Goal: Find contact information: Find contact information

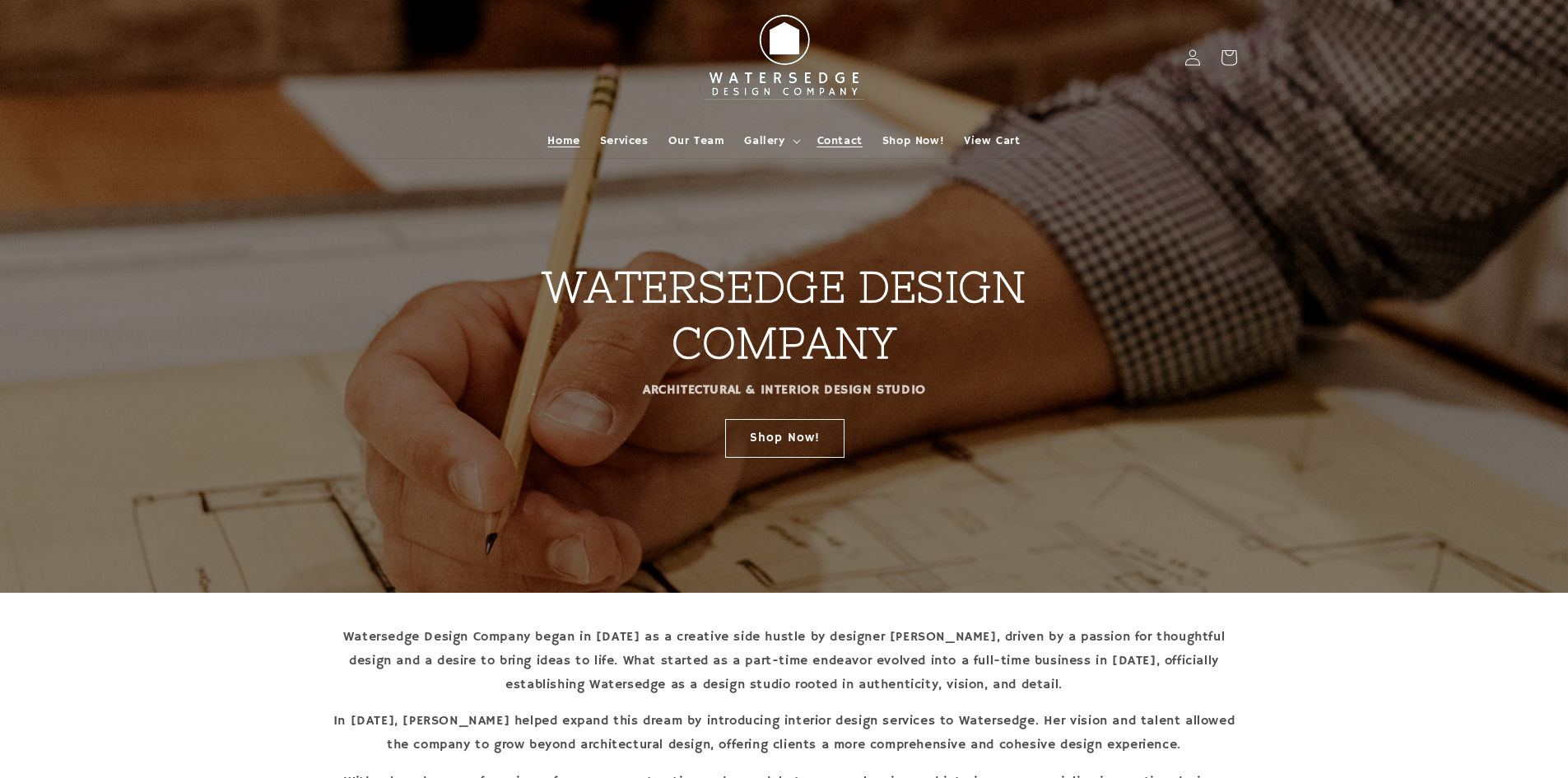
click at [837, 134] on span "Contact" at bounding box center [839, 141] width 45 height 15
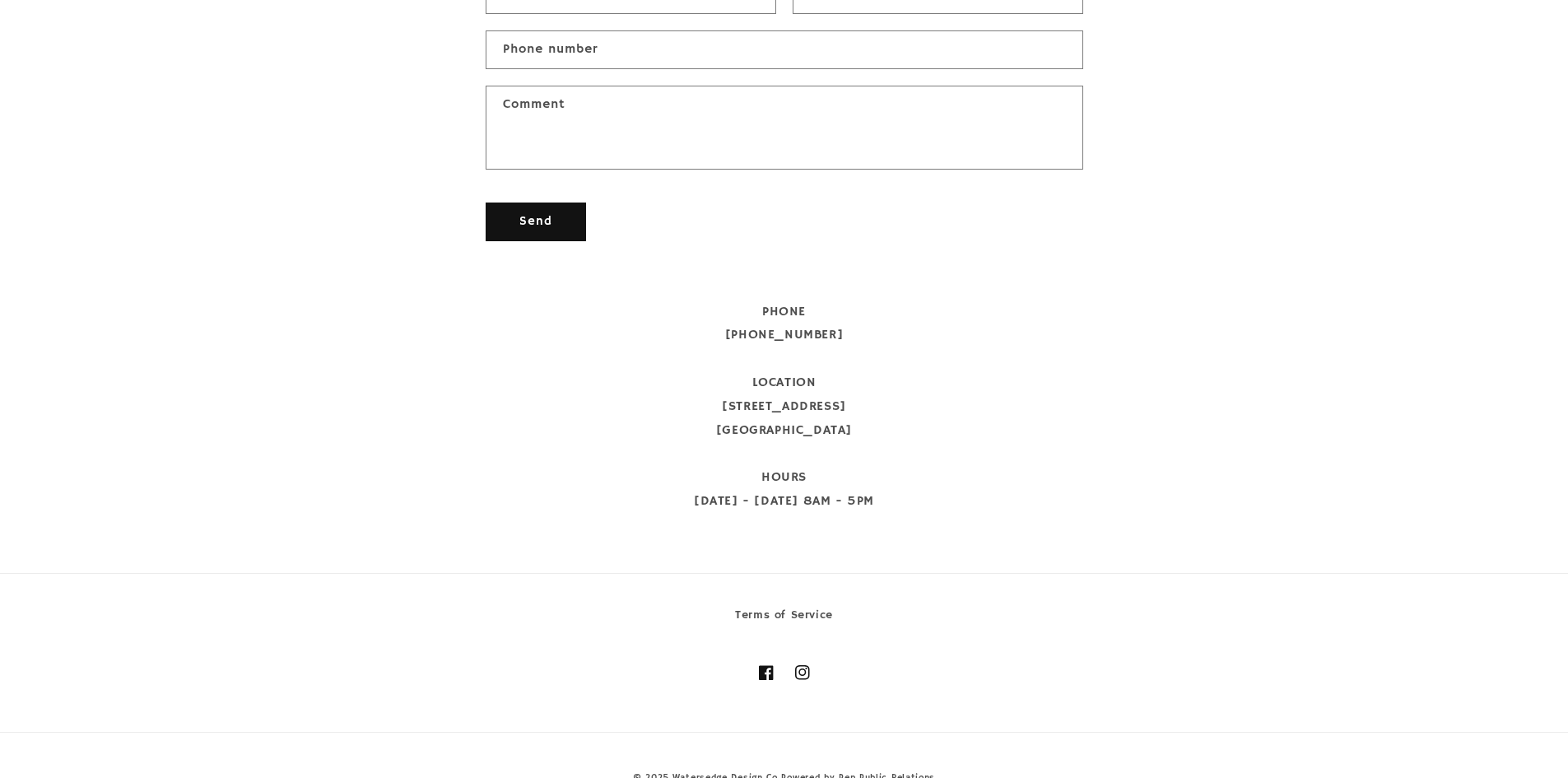
scroll to position [777, 0]
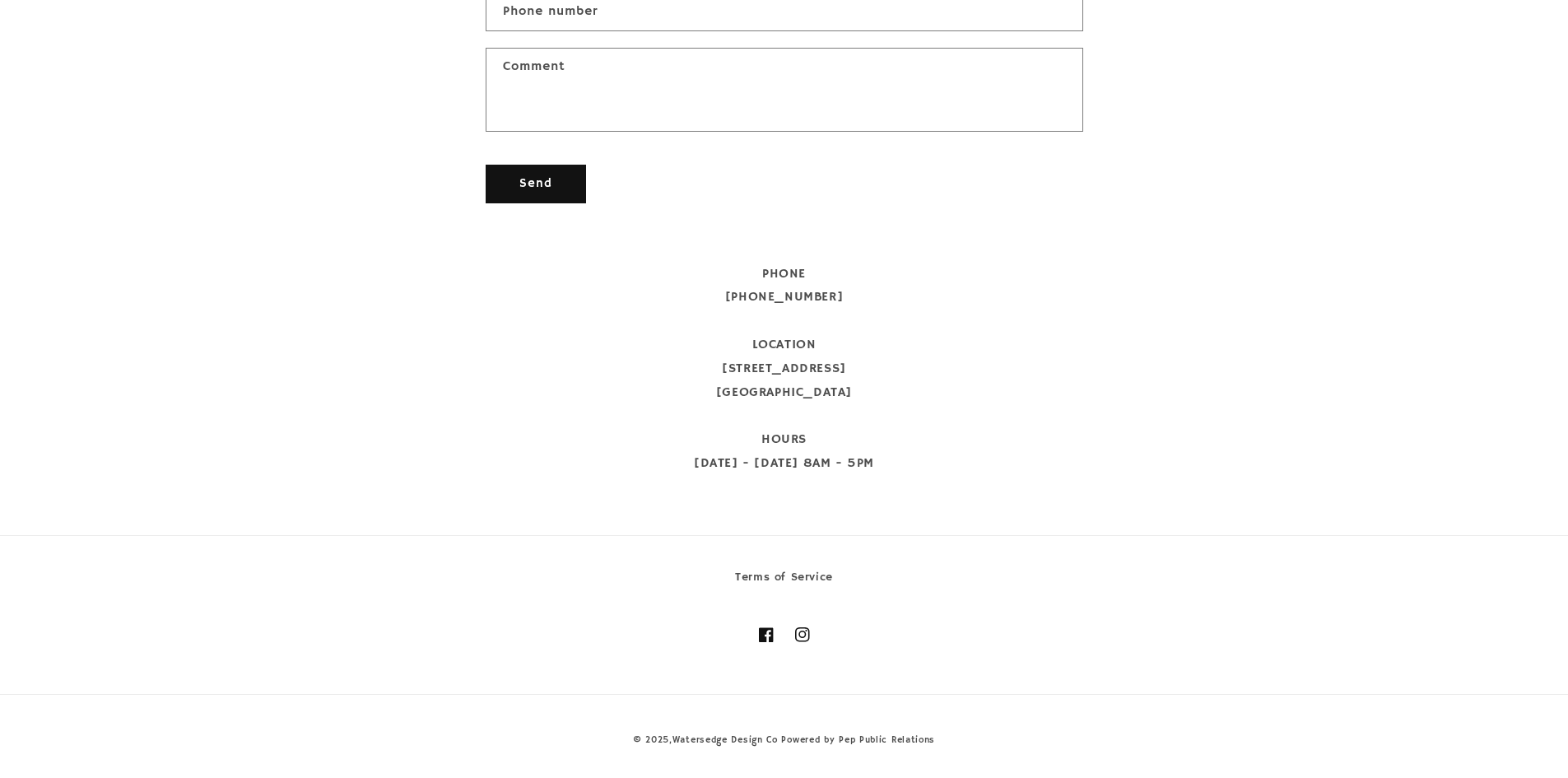
drag, startPoint x: 722, startPoint y: 367, endPoint x: 874, endPoint y: 385, distance: 153.1
click at [874, 385] on div "PHONE 912-601-9835 LOCATION 11 N Main Street Statesboro, GA 30458 HOURS Monday …" at bounding box center [785, 368] width 598 height 213
copy div "11 N Main Street Statesboro, GA 30458"
click at [347, 206] on div "Contact form Name Email * Phone number Comment Send" at bounding box center [784, 70] width 1568 height 326
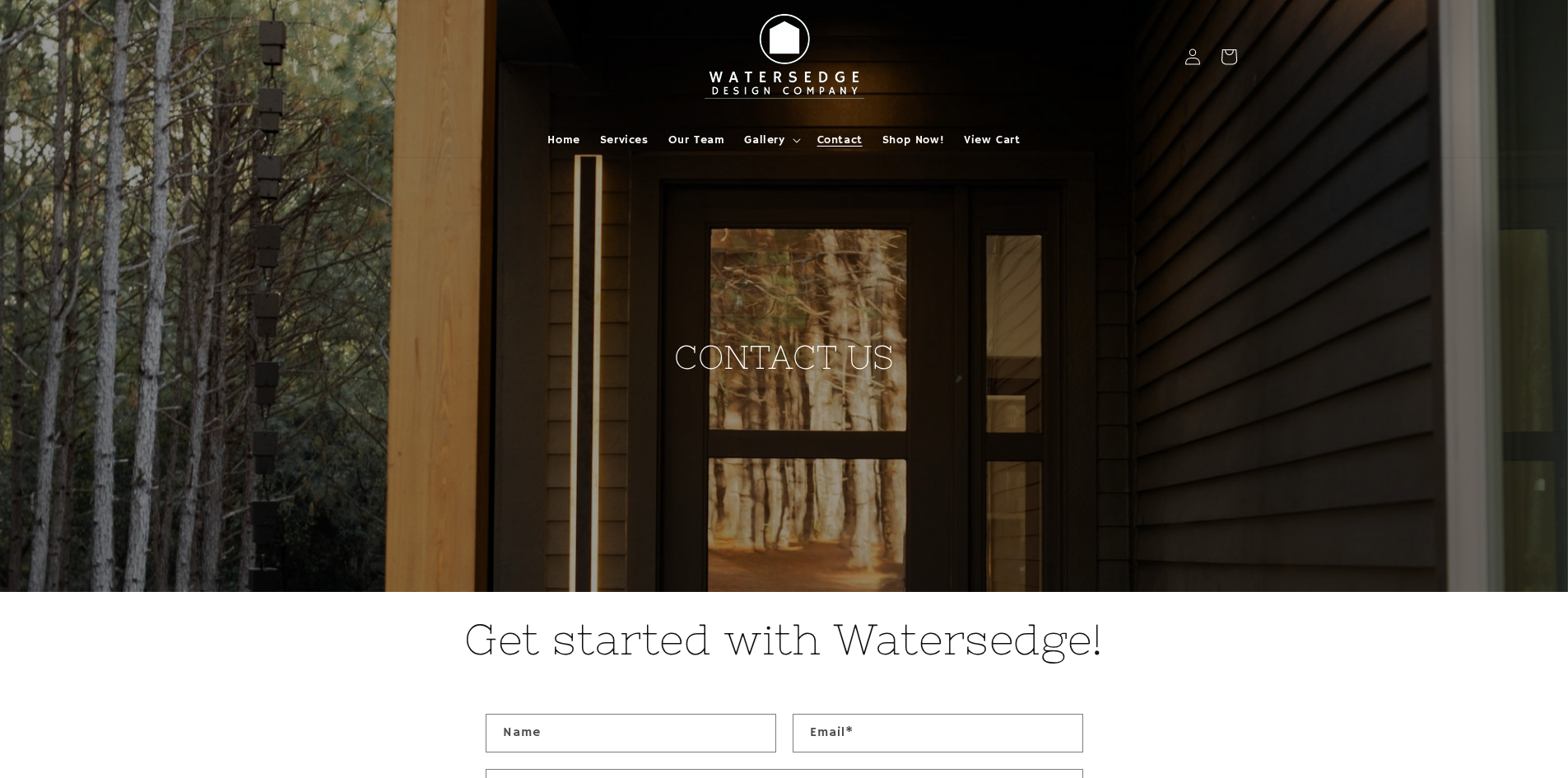
scroll to position [0, 0]
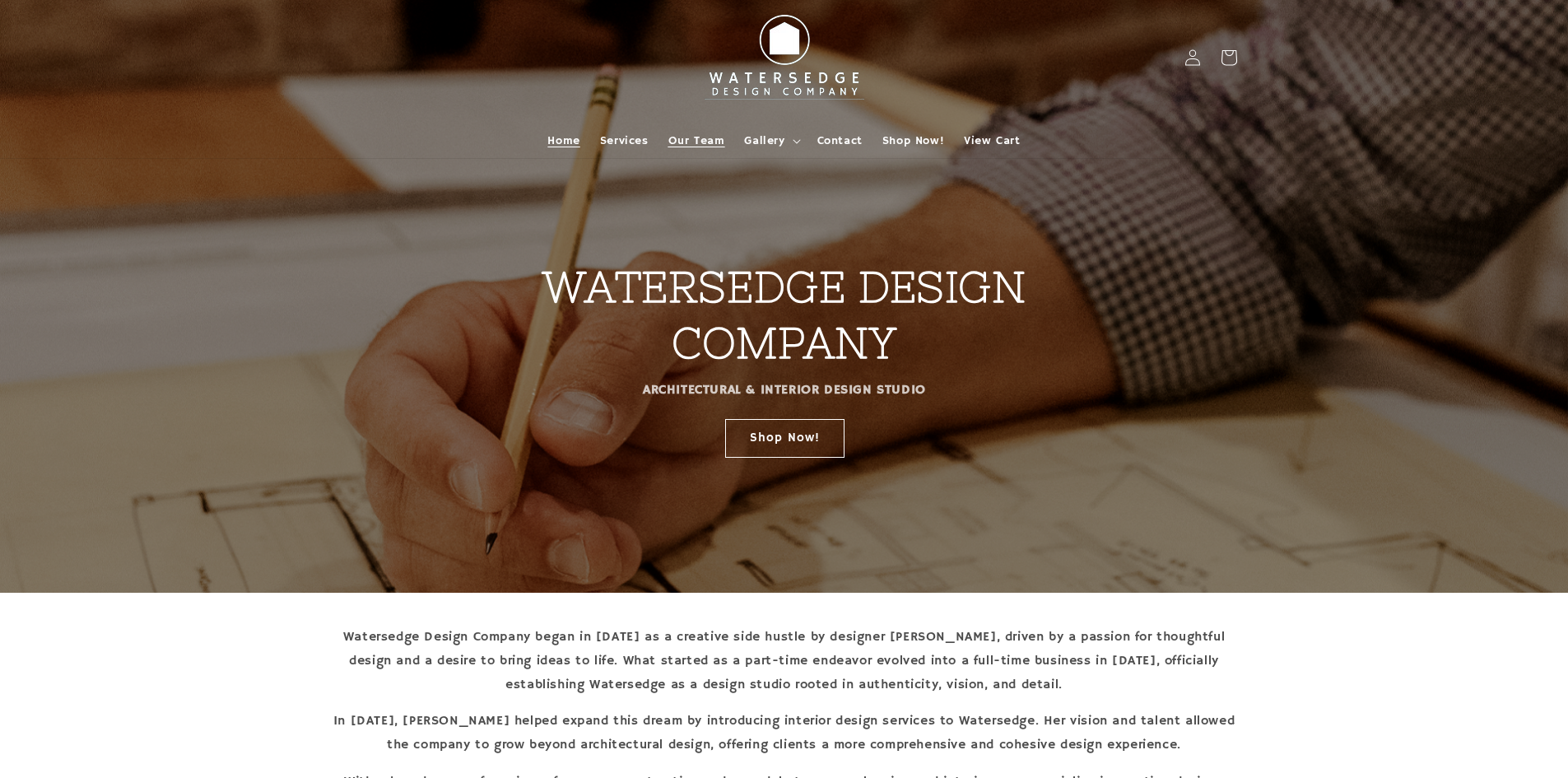
click at [724, 135] on span "Our Team" at bounding box center [697, 141] width 57 height 15
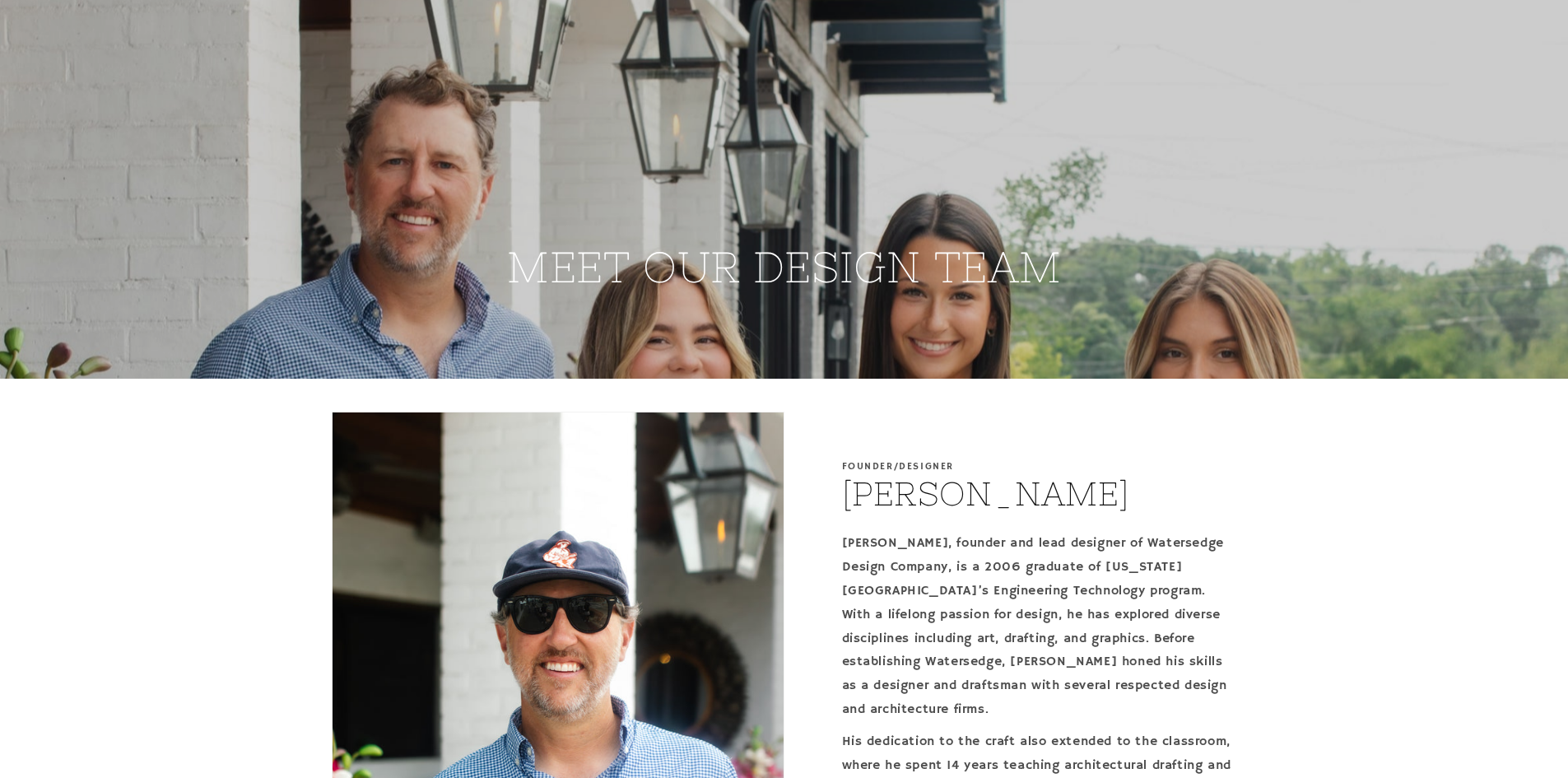
scroll to position [329, 0]
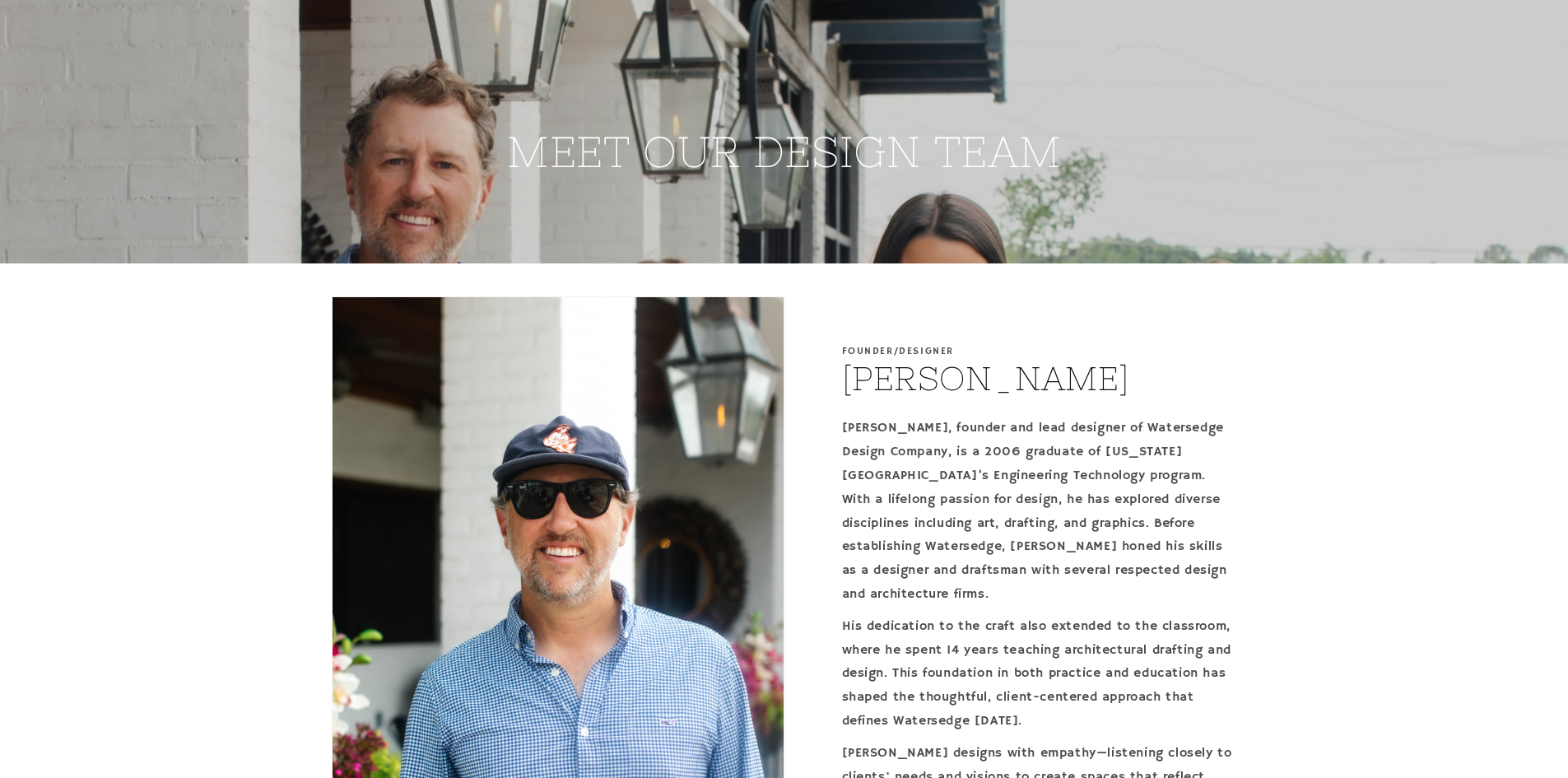
drag, startPoint x: 860, startPoint y: 377, endPoint x: 1100, endPoint y: 385, distance: 240.1
click at [1100, 385] on div "Founder/Designer Brandon Jones Brandon, founder and lead designer of Watersedge…" at bounding box center [1011, 642] width 453 height 692
click at [994, 390] on h2 "Brandon Jones" at bounding box center [986, 379] width 288 height 43
drag, startPoint x: 847, startPoint y: 378, endPoint x: 1087, endPoint y: 379, distance: 240.0
click at [1087, 379] on h2 "Brandon Jones" at bounding box center [986, 379] width 288 height 43
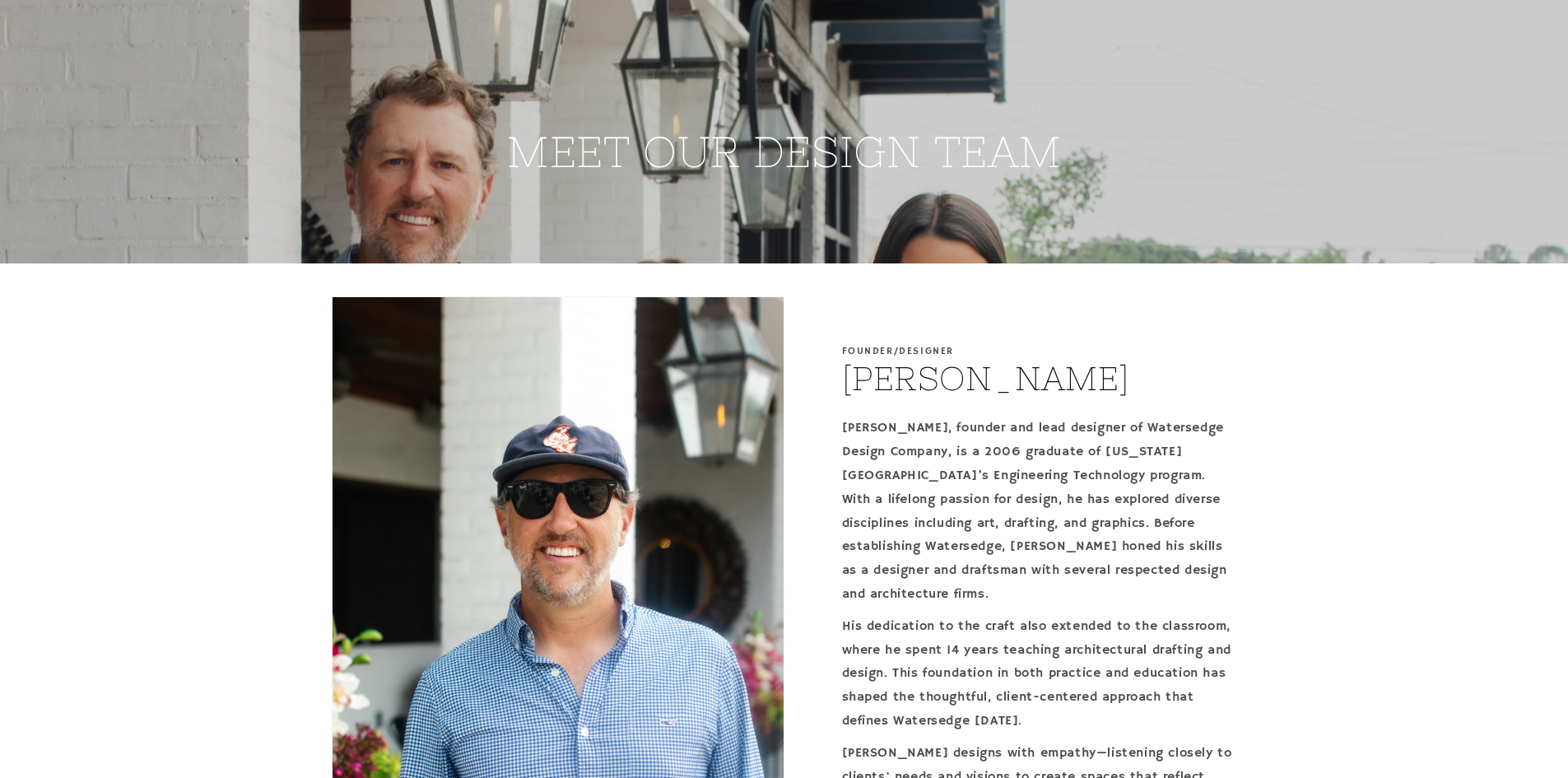
copy h2 "Brandon Jones"
click at [853, 501] on p "Brandon, founder and lead designer of Watersedge Design Company, is a 2006 grad…" at bounding box center [1039, 511] width 395 height 189
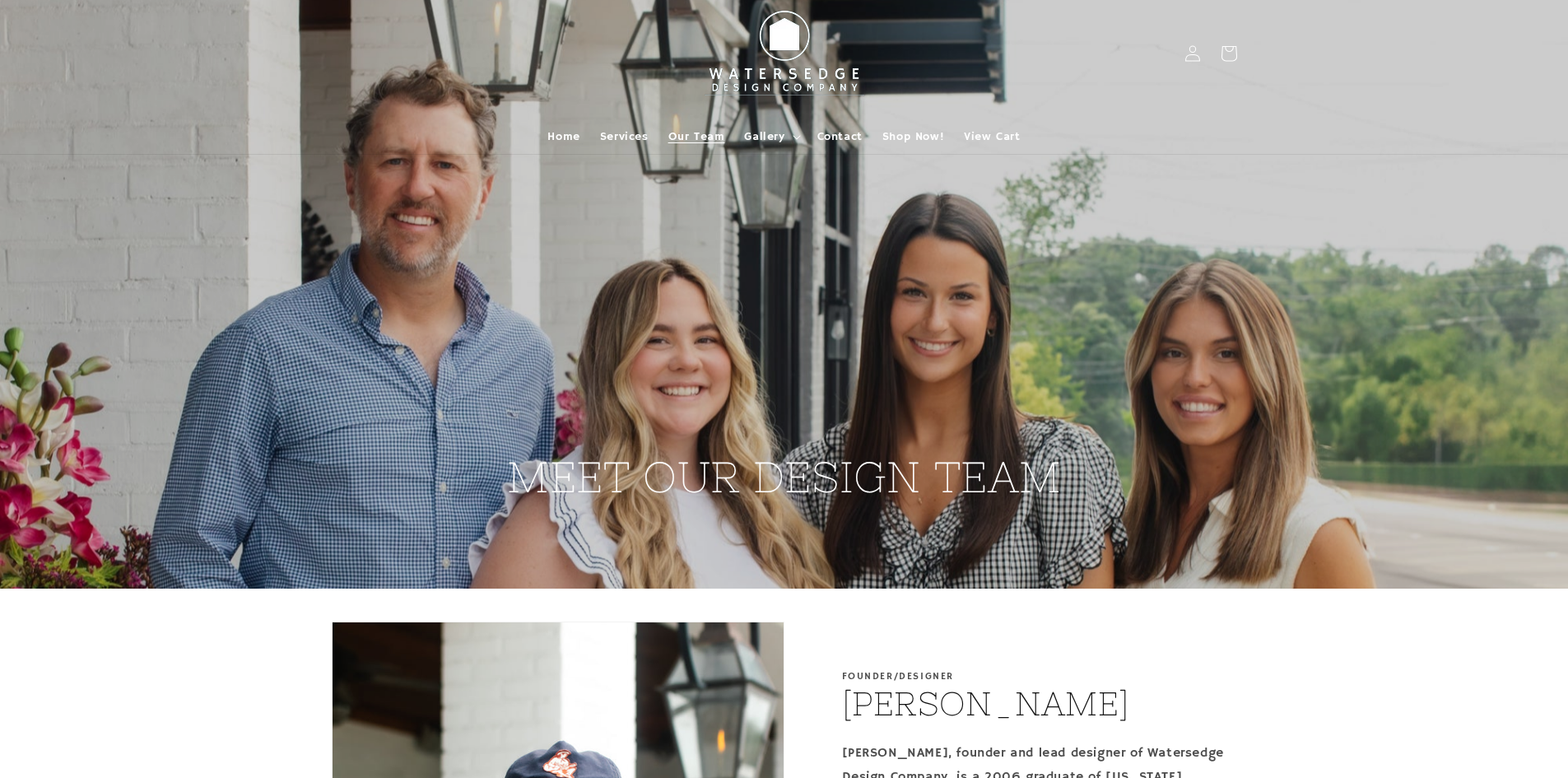
scroll to position [0, 0]
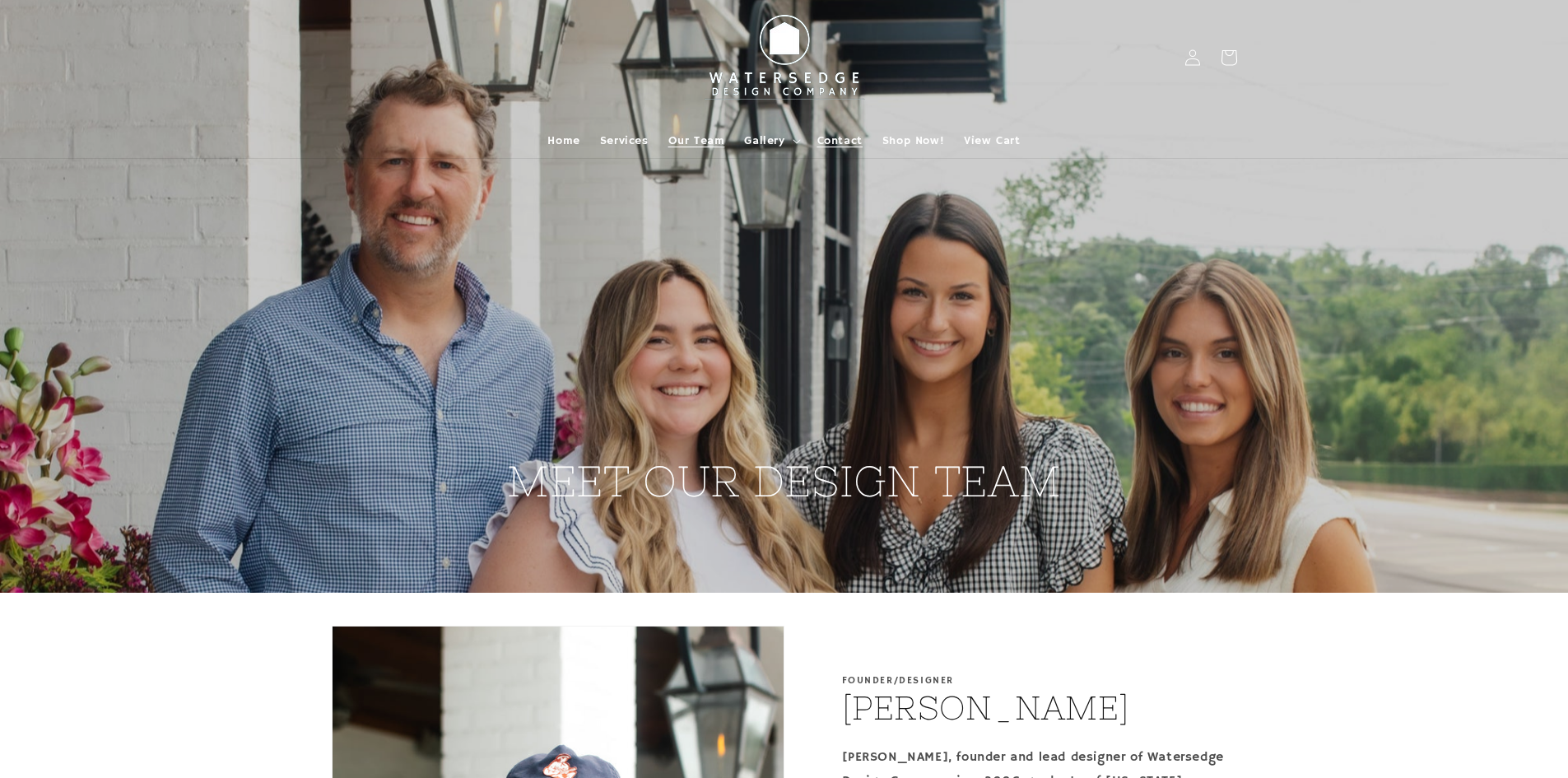
click at [838, 131] on link "Contact" at bounding box center [839, 140] width 65 height 35
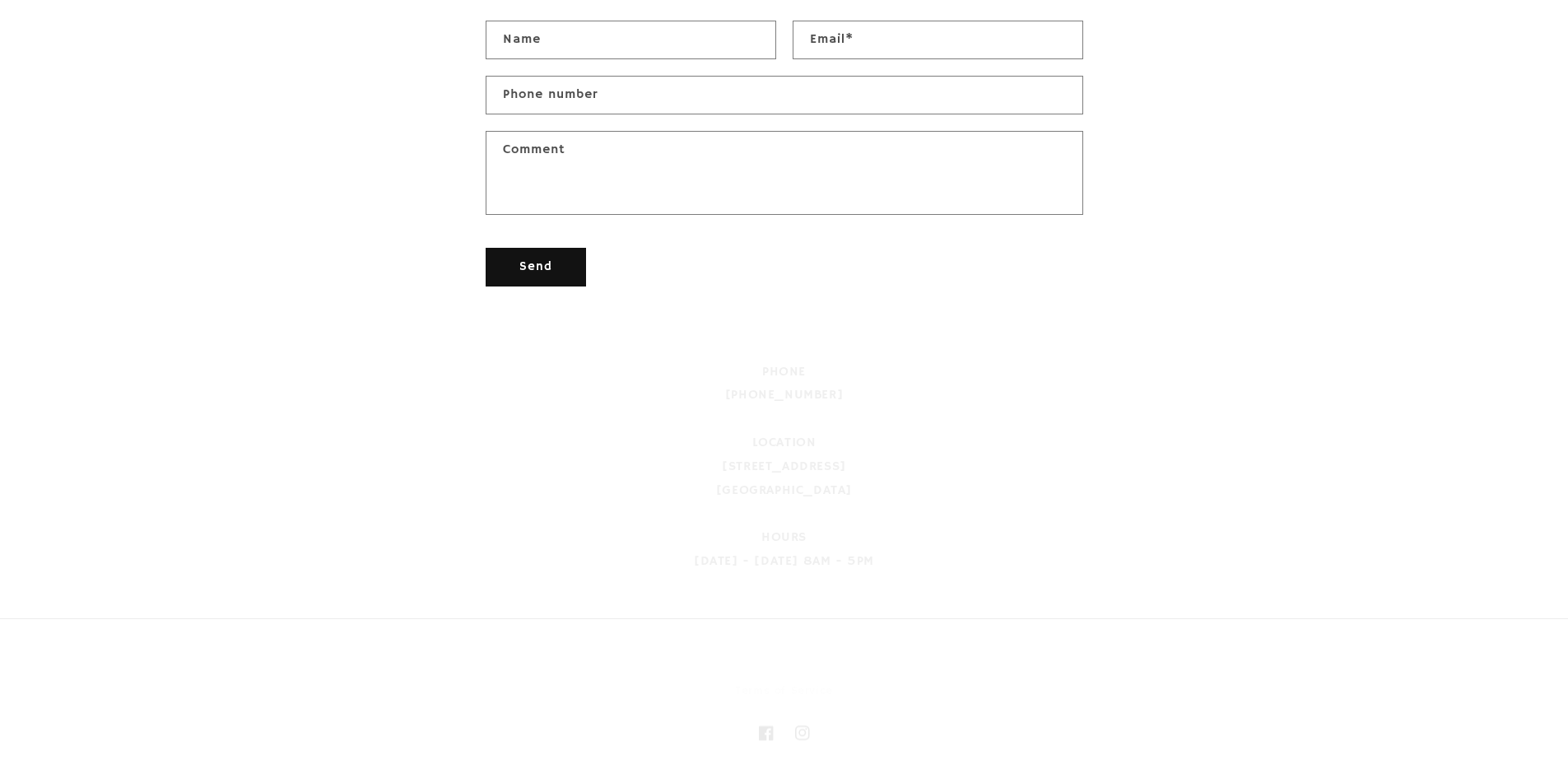
scroll to position [777, 0]
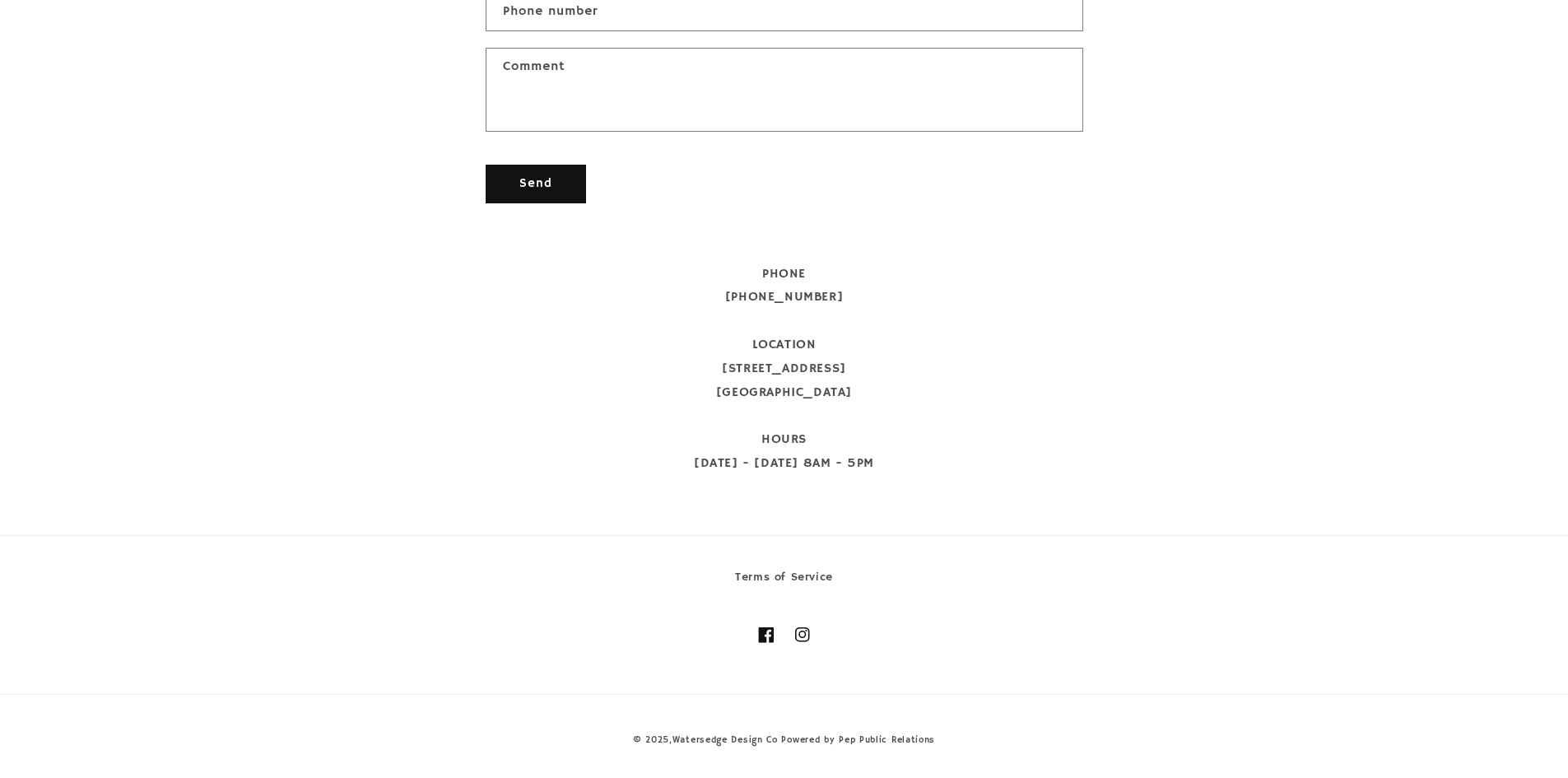
click at [776, 634] on link "Facebook" at bounding box center [766, 634] width 37 height 37
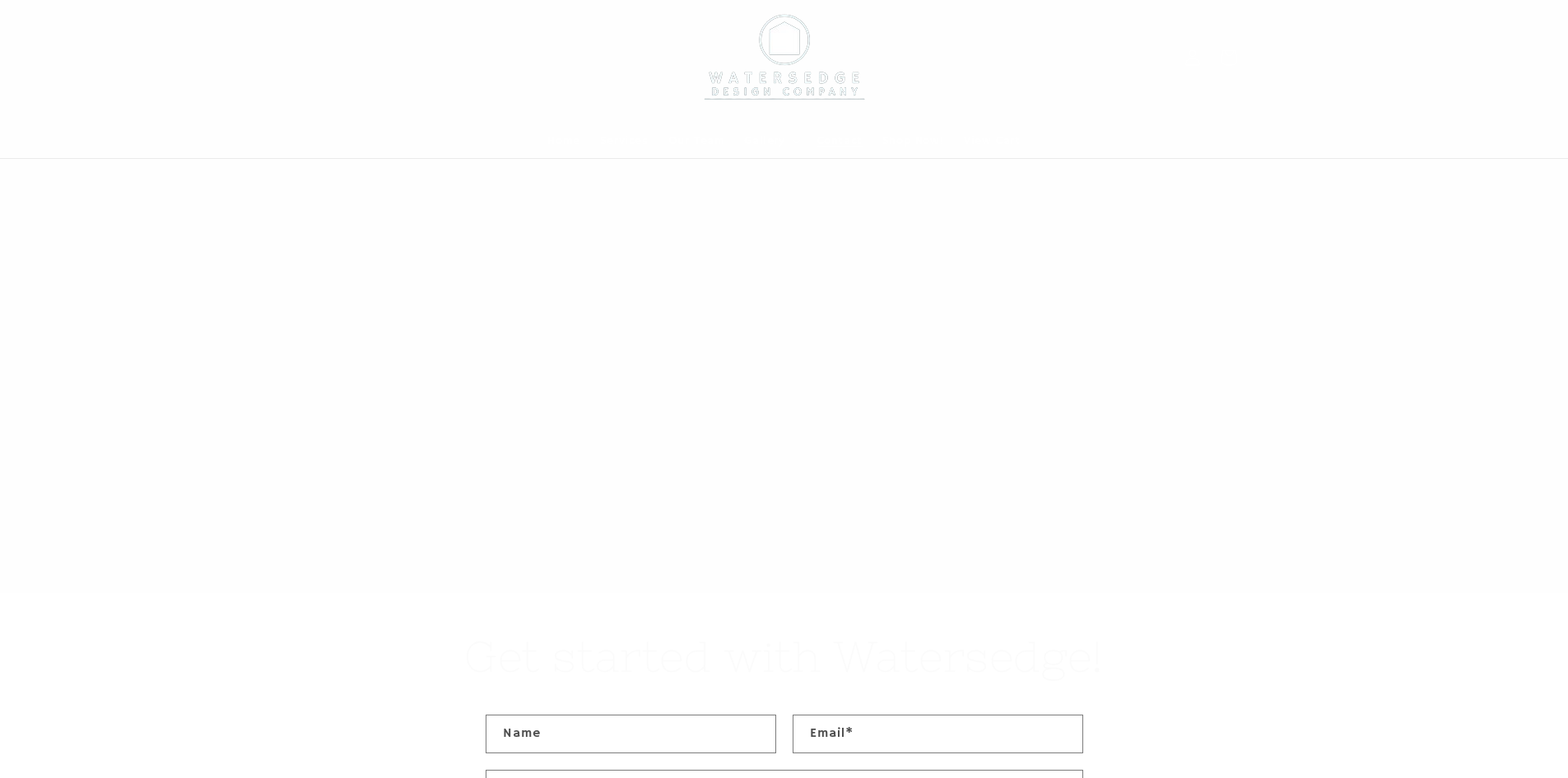
scroll to position [777, 0]
